Goal: Transaction & Acquisition: Purchase product/service

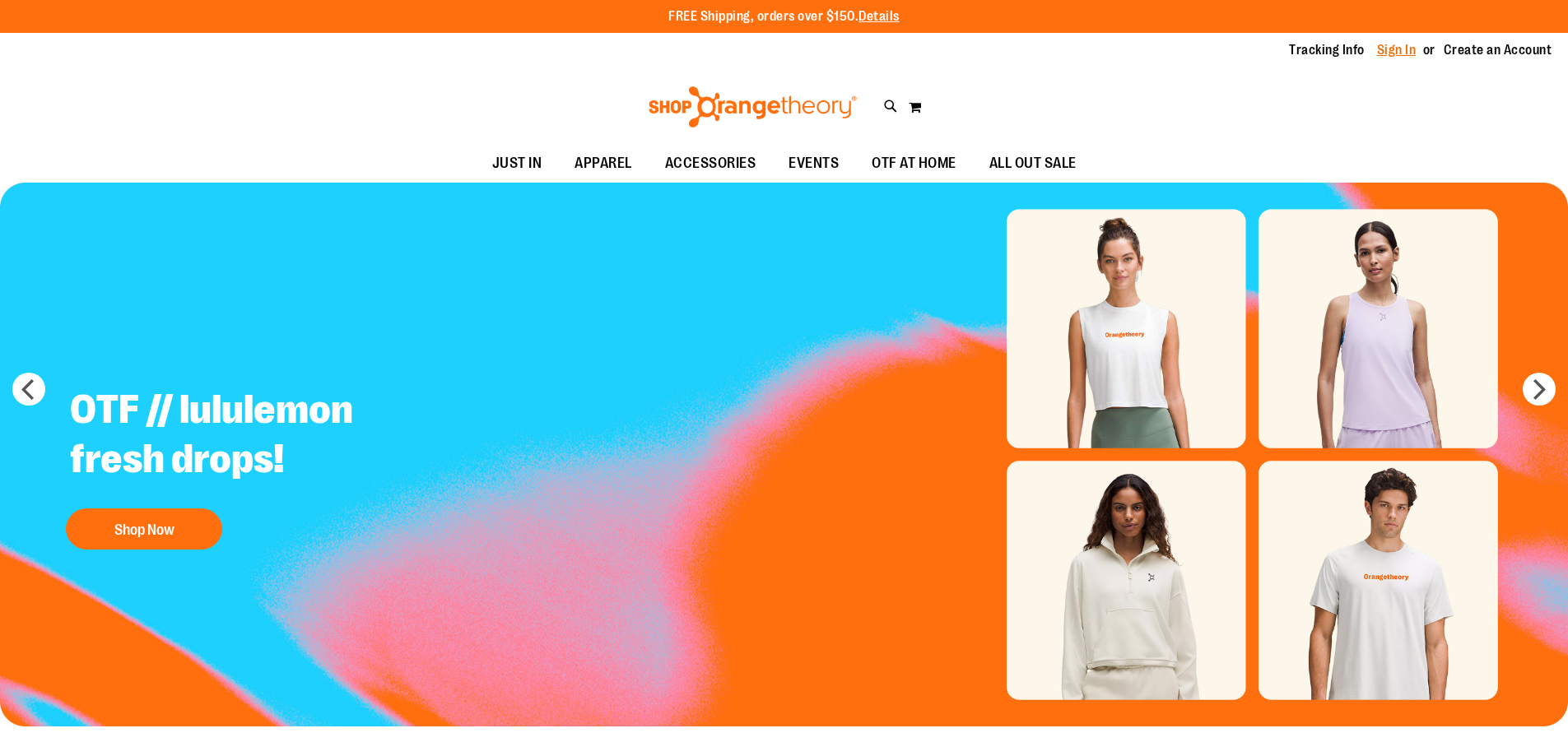
click at [1381, 47] on link "Sign In" at bounding box center [1396, 50] width 39 height 18
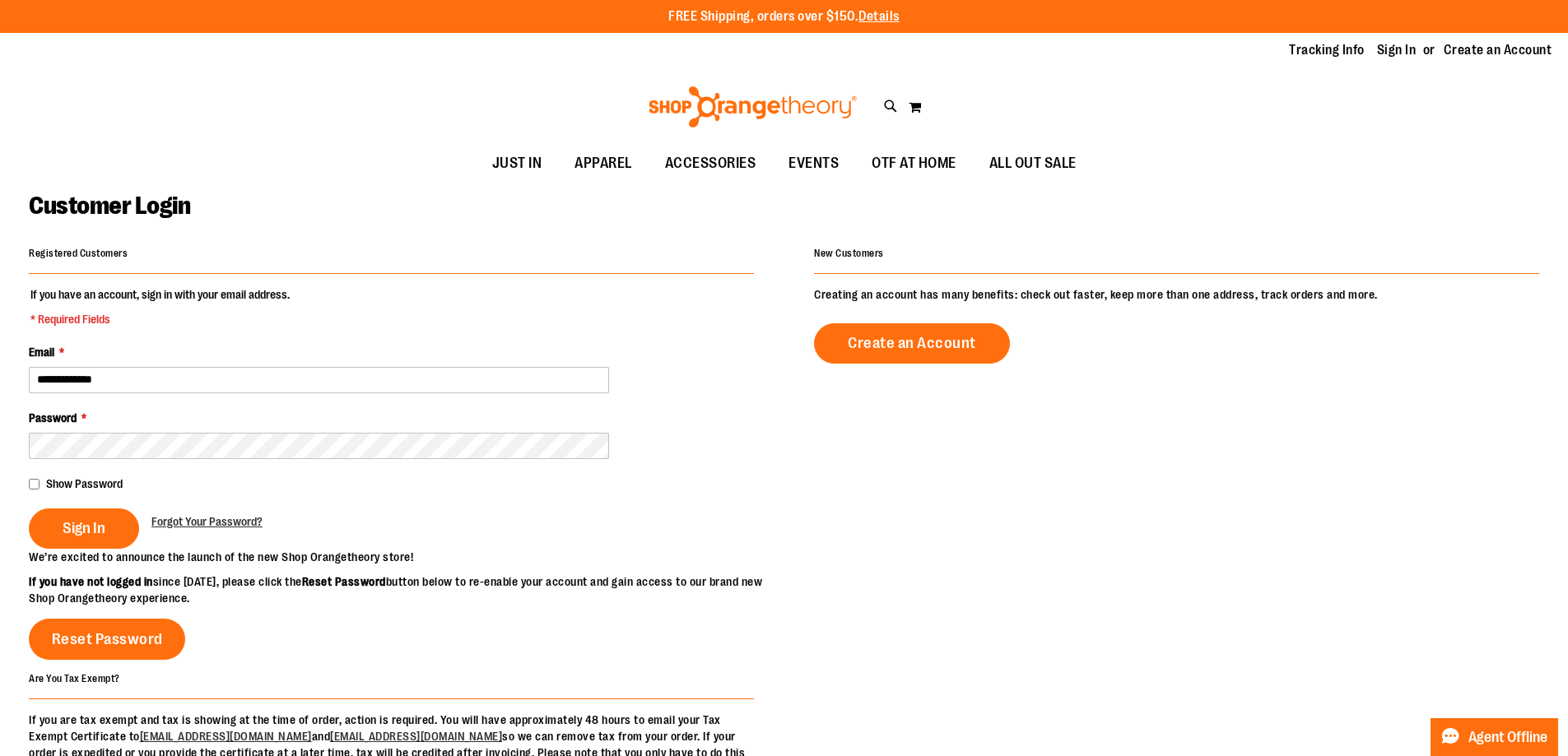
type input "**********"
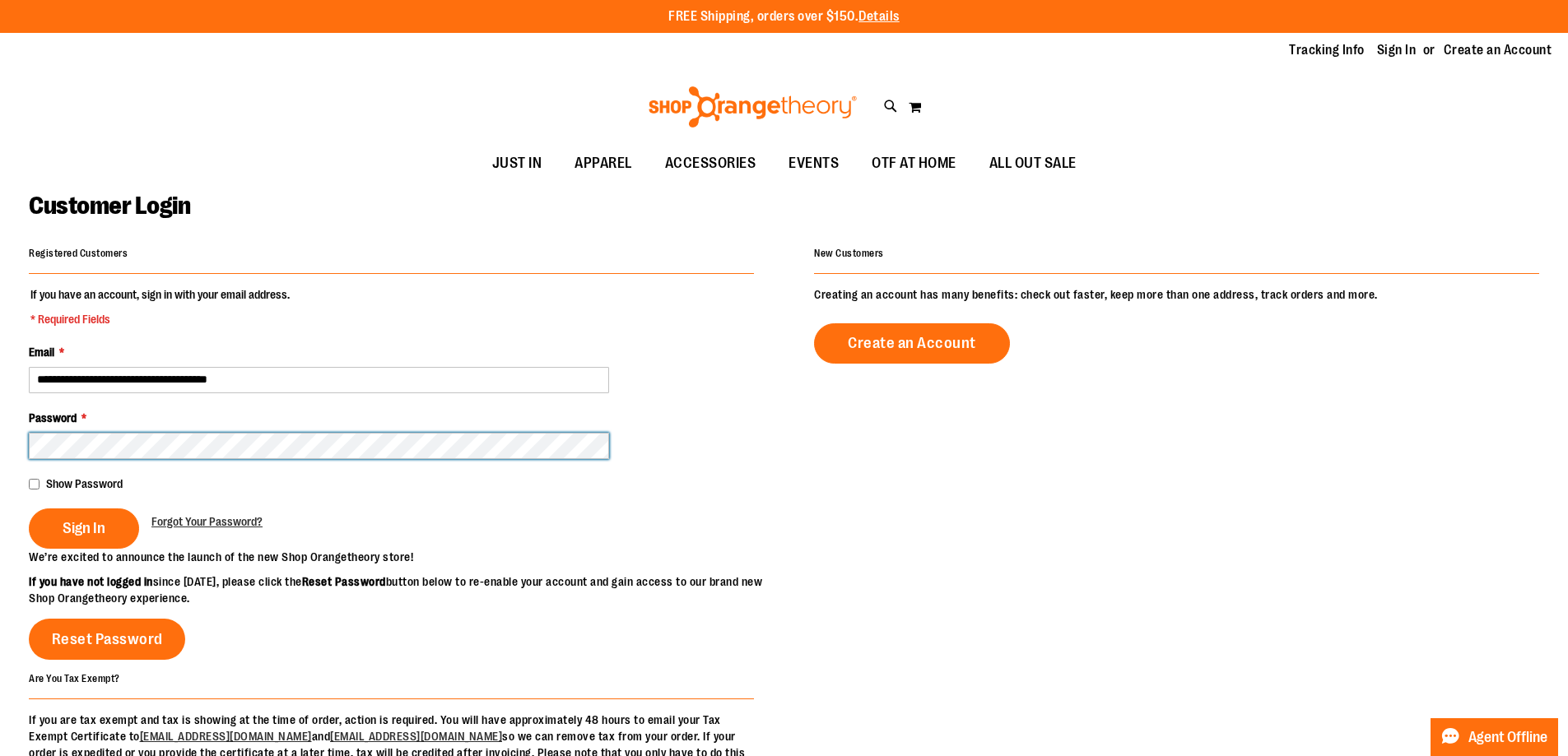
click at [29, 508] on button "Sign In" at bounding box center [83, 528] width 110 height 40
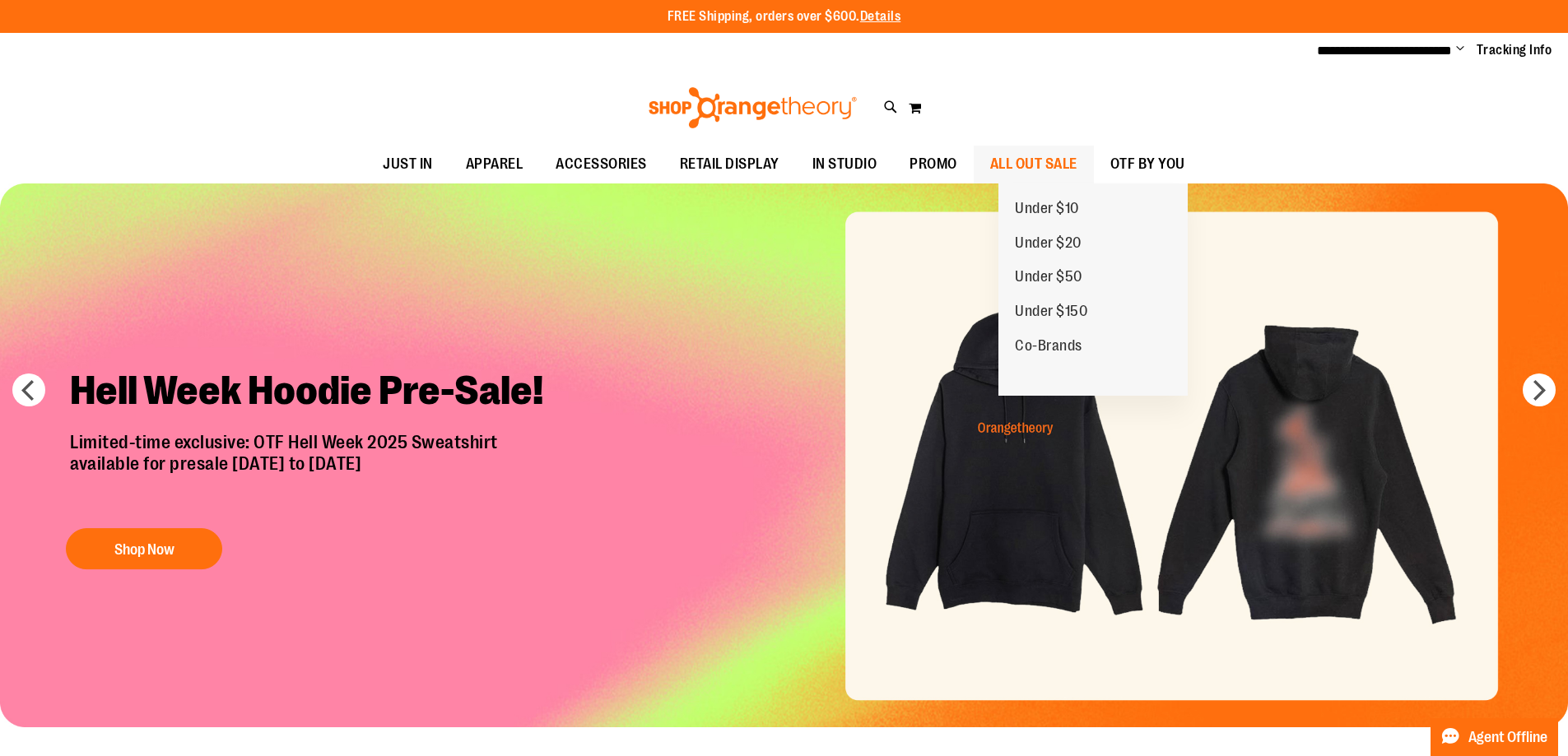
click at [1066, 171] on span "ALL OUT SALE" at bounding box center [1034, 164] width 88 height 37
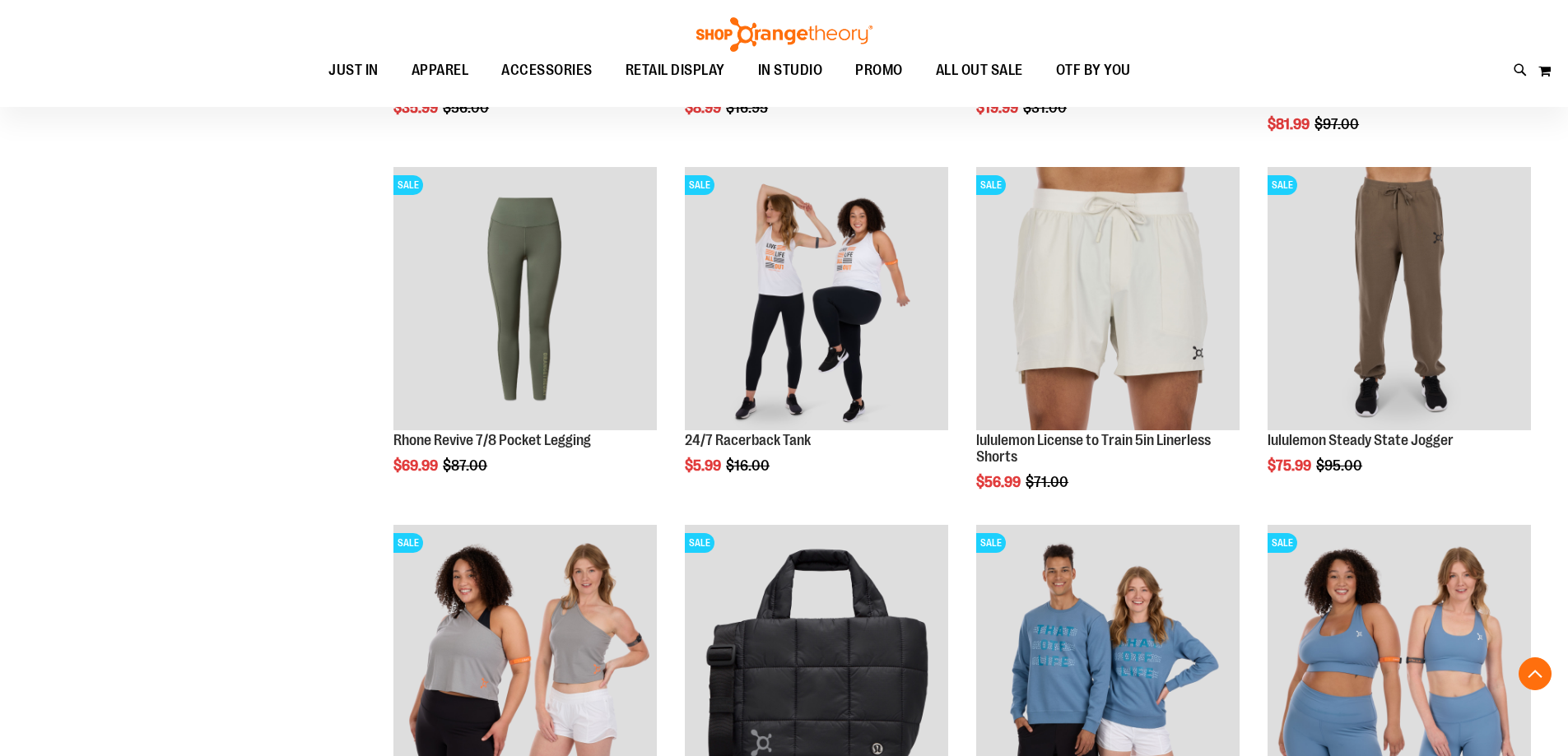
scroll to position [530, 0]
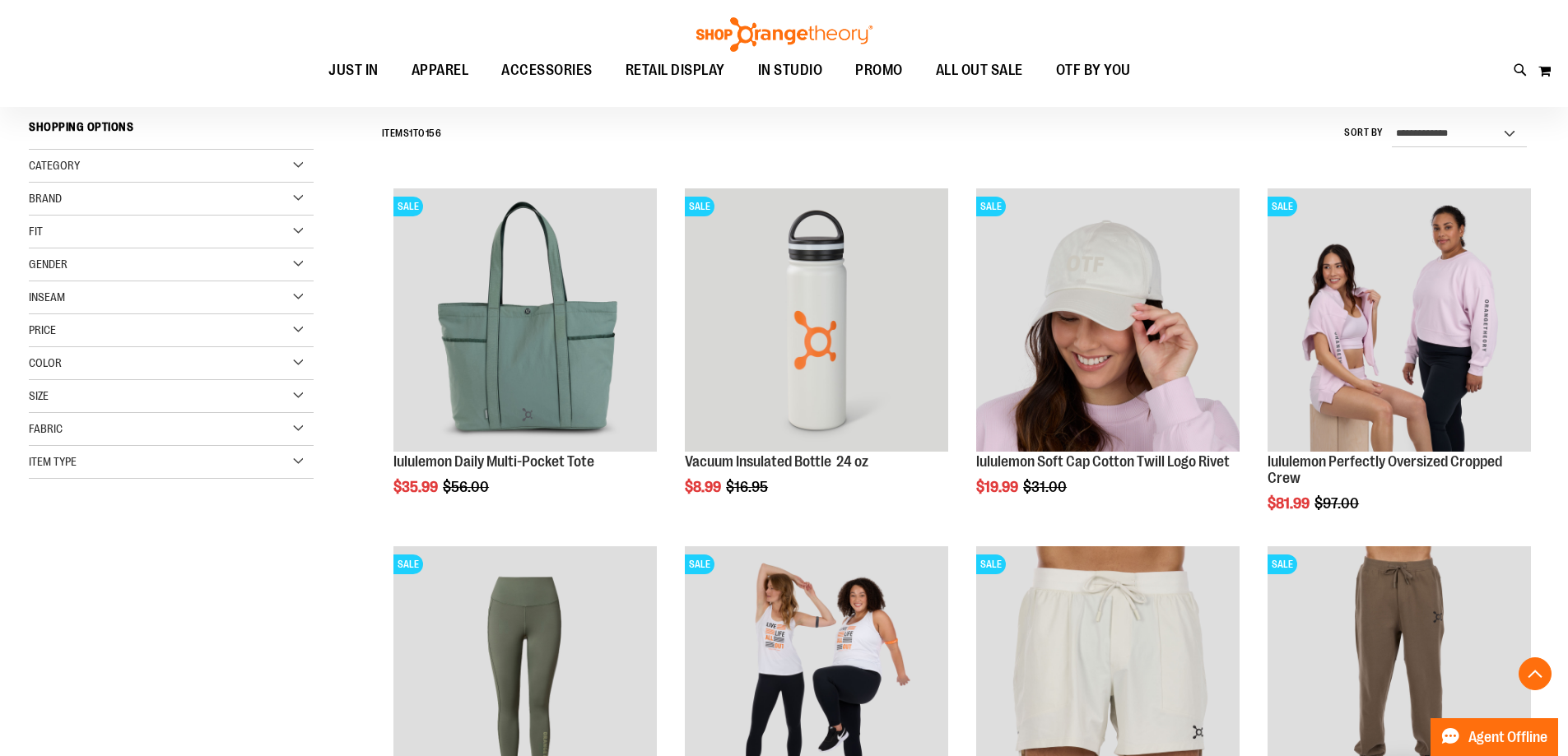
scroll to position [1425, 0]
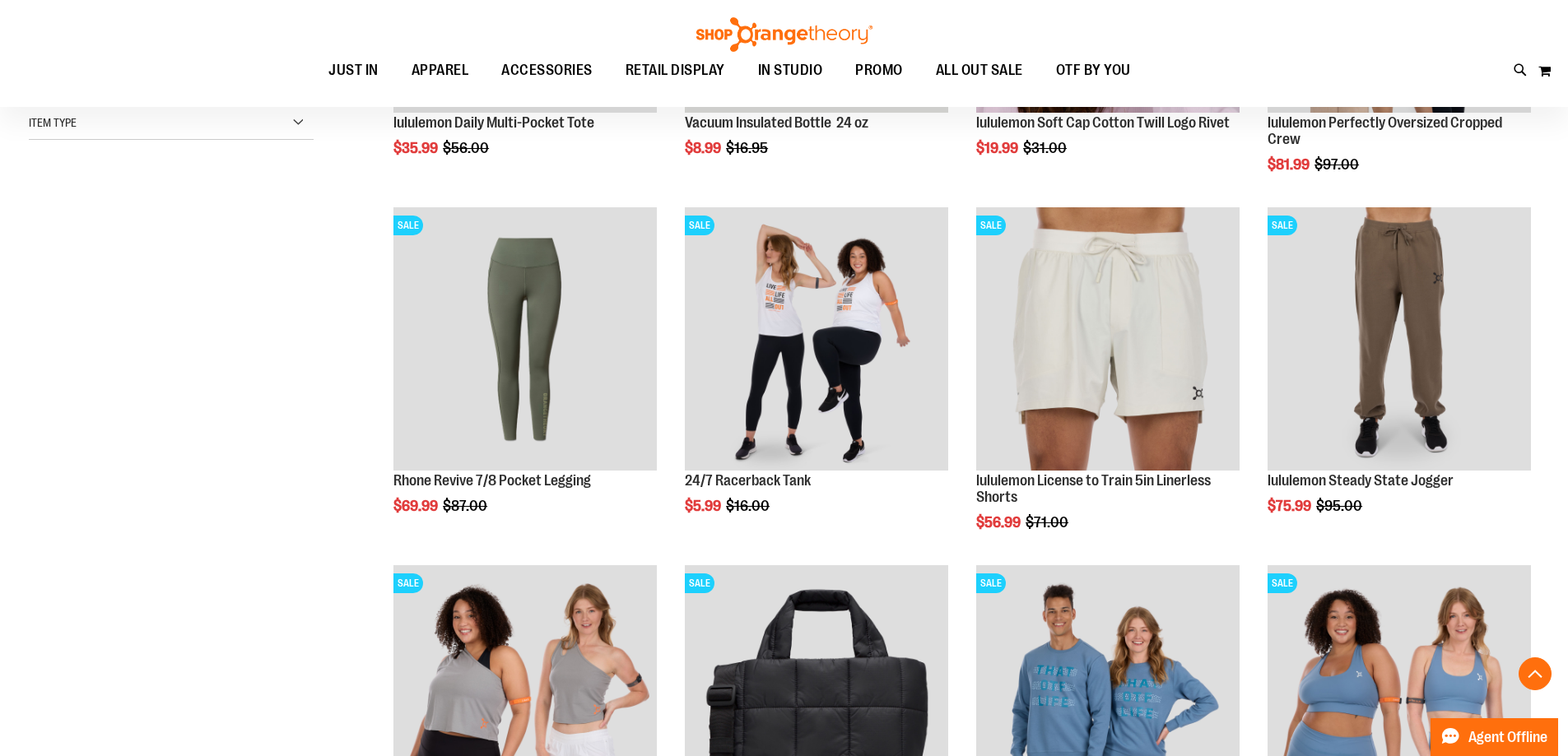
scroll to position [491, 0]
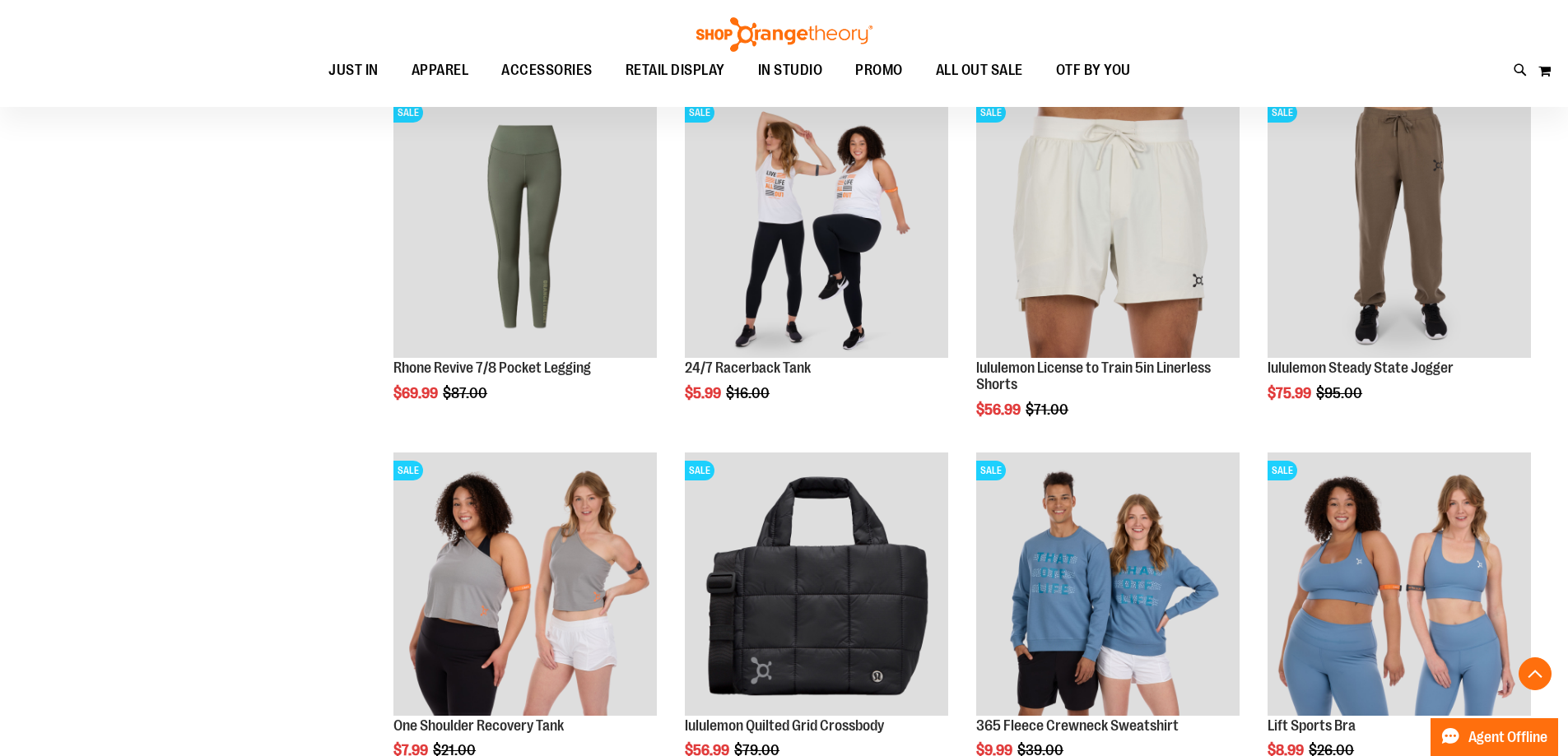
scroll to position [950, 0]
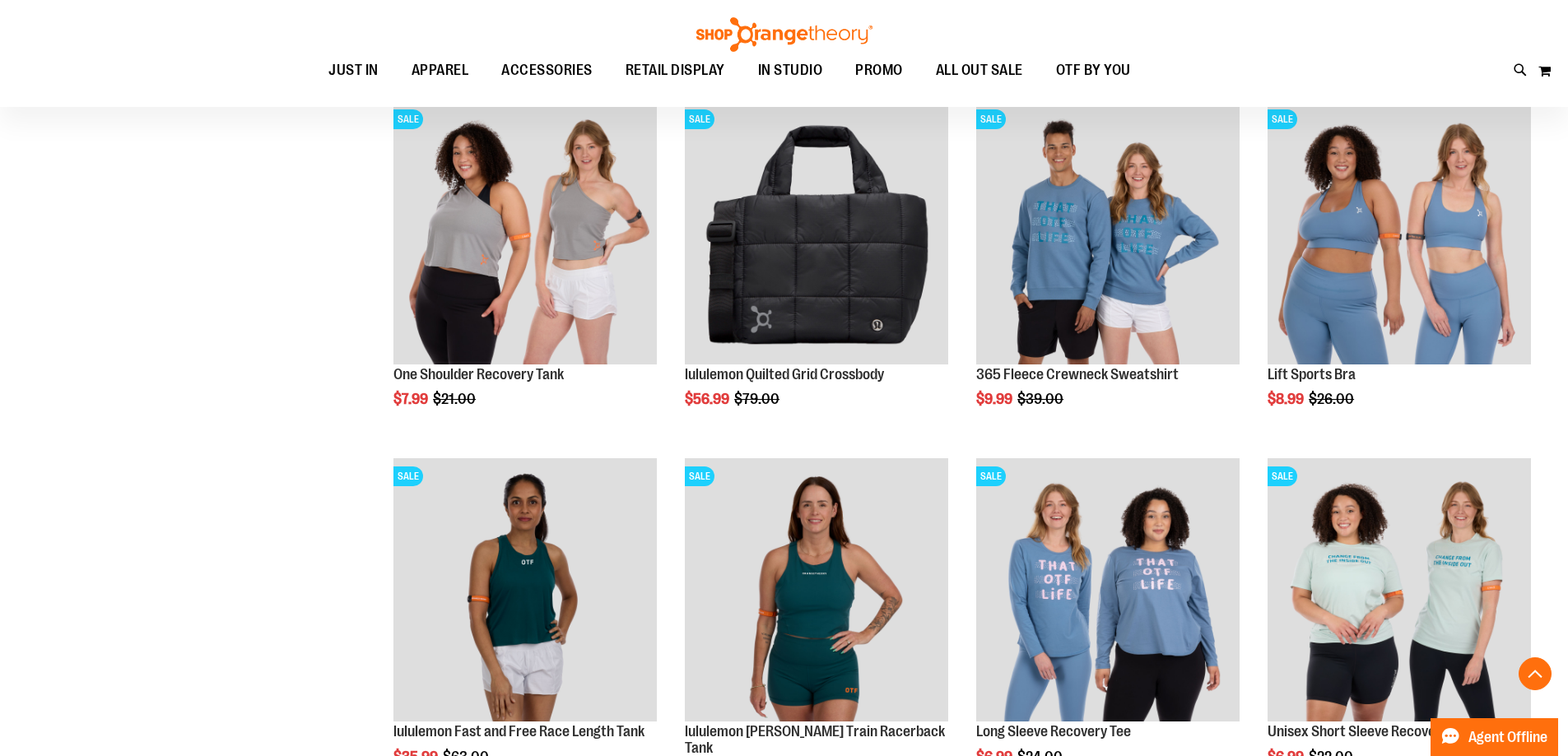
drag, startPoint x: 1580, startPoint y: 129, endPoint x: 1410, endPoint y: 1, distance: 212.8
click at [1410, 1] on div "Toggle Nav Search Popular Suggestions Advanced Search" at bounding box center [784, 54] width 1568 height 107
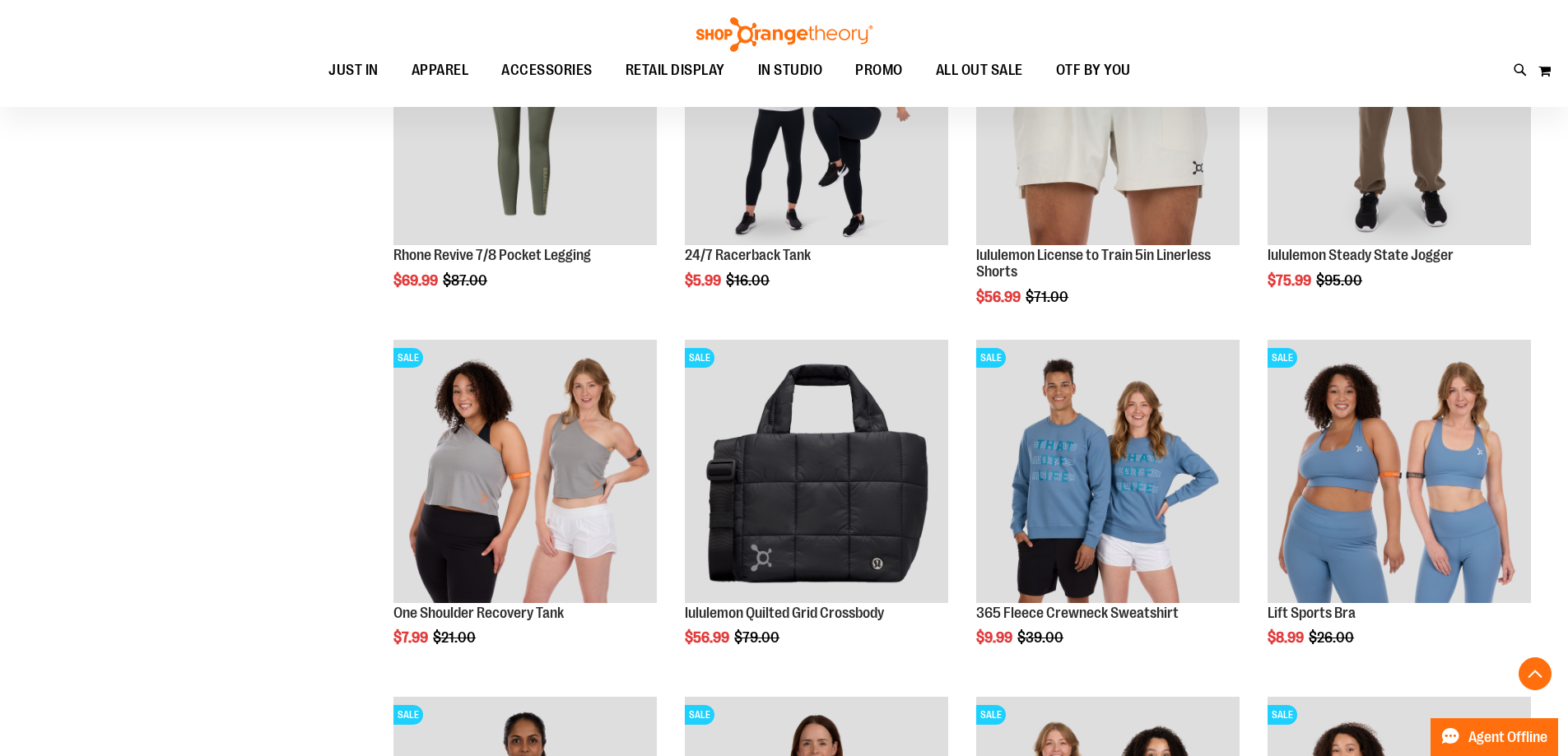
scroll to position [764, 0]
